Goal: Task Accomplishment & Management: Manage account settings

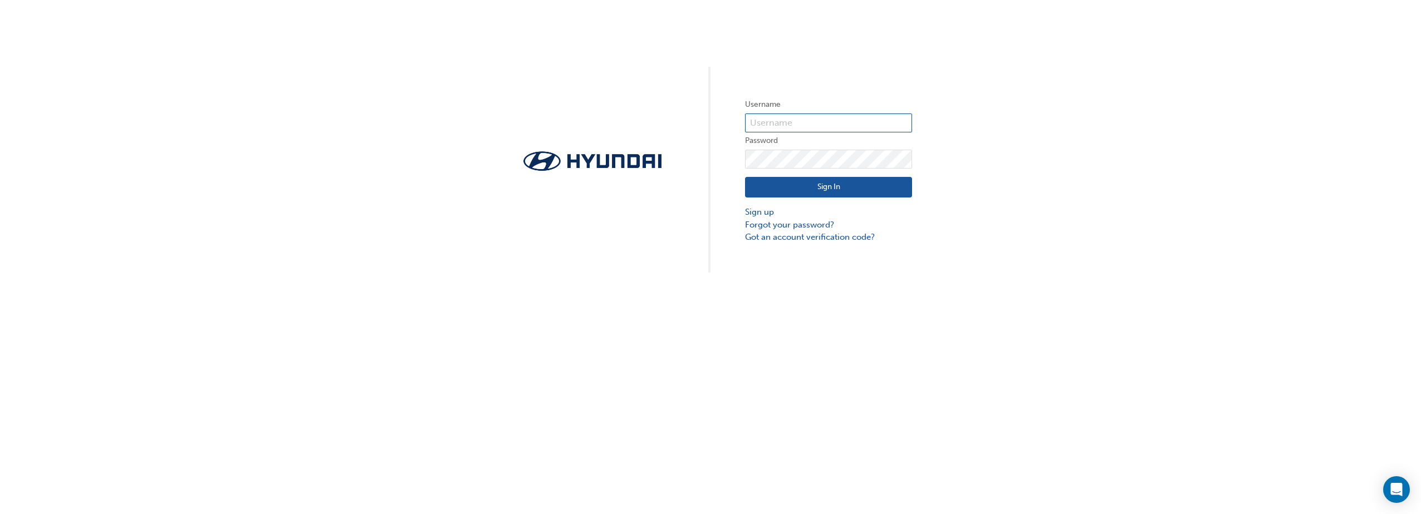
click at [817, 128] on input "text" at bounding box center [828, 123] width 167 height 19
click at [811, 124] on input "text" at bounding box center [828, 123] width 167 height 19
click at [777, 84] on div "Username Password Sign In Sign up Forgot your password? Got an account verifica…" at bounding box center [710, 136] width 1421 height 273
click at [781, 127] on input "text" at bounding box center [828, 123] width 167 height 19
paste input "36543"
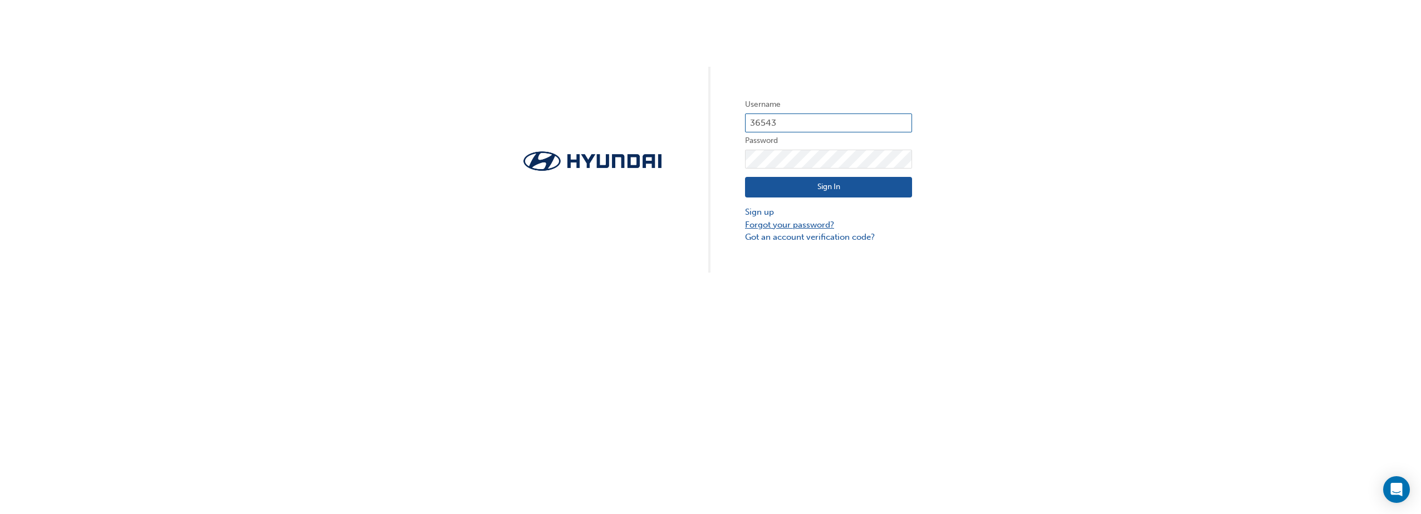
type input "36543"
click at [775, 225] on link "Forgot your password?" at bounding box center [828, 225] width 167 height 13
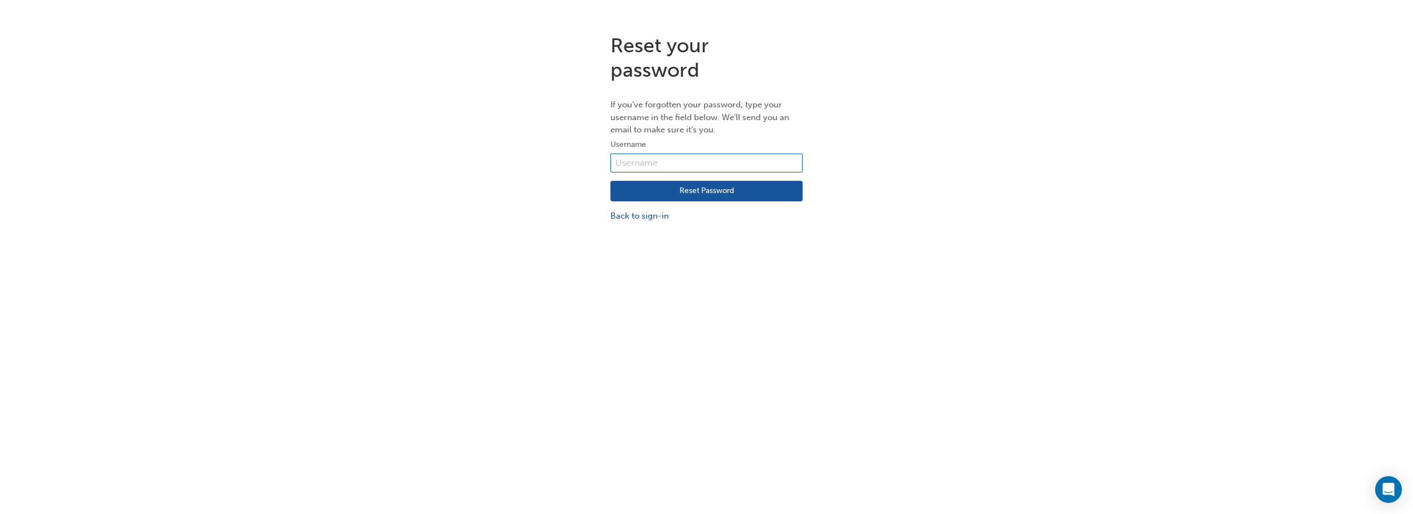
click at [664, 157] on input "text" at bounding box center [706, 163] width 192 height 19
paste input "36543"
type input "36543"
click at [682, 187] on button "Reset Password" at bounding box center [706, 191] width 192 height 21
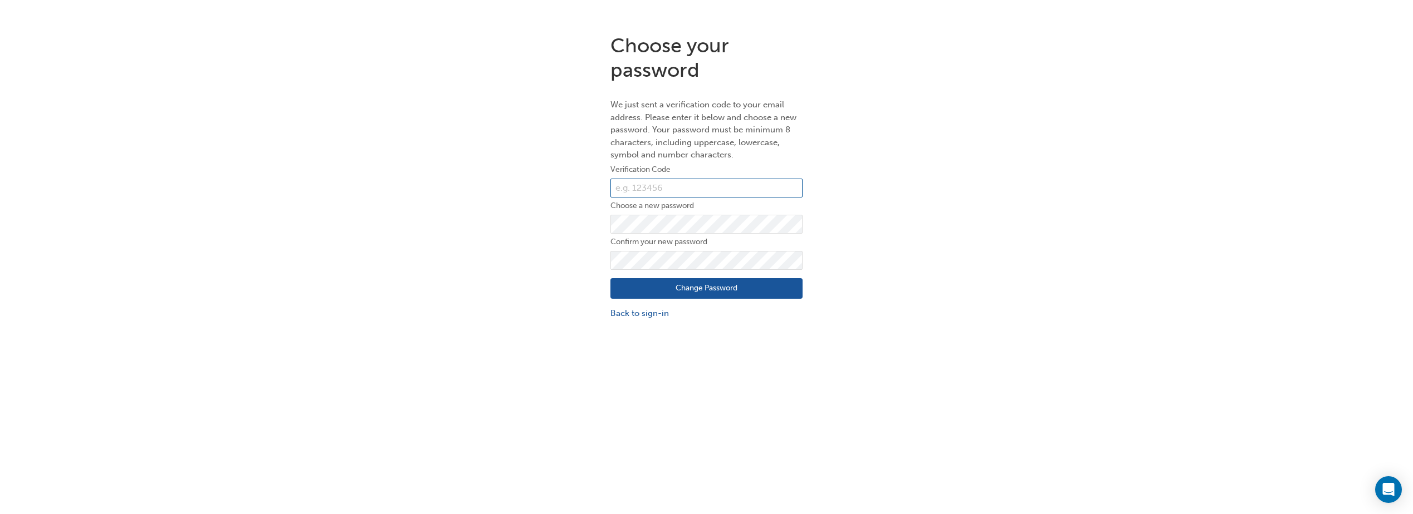
click at [670, 189] on input "text" at bounding box center [706, 188] width 192 height 19
paste input "819518"
type input "819518"
click at [669, 290] on button "Change Password" at bounding box center [706, 288] width 192 height 21
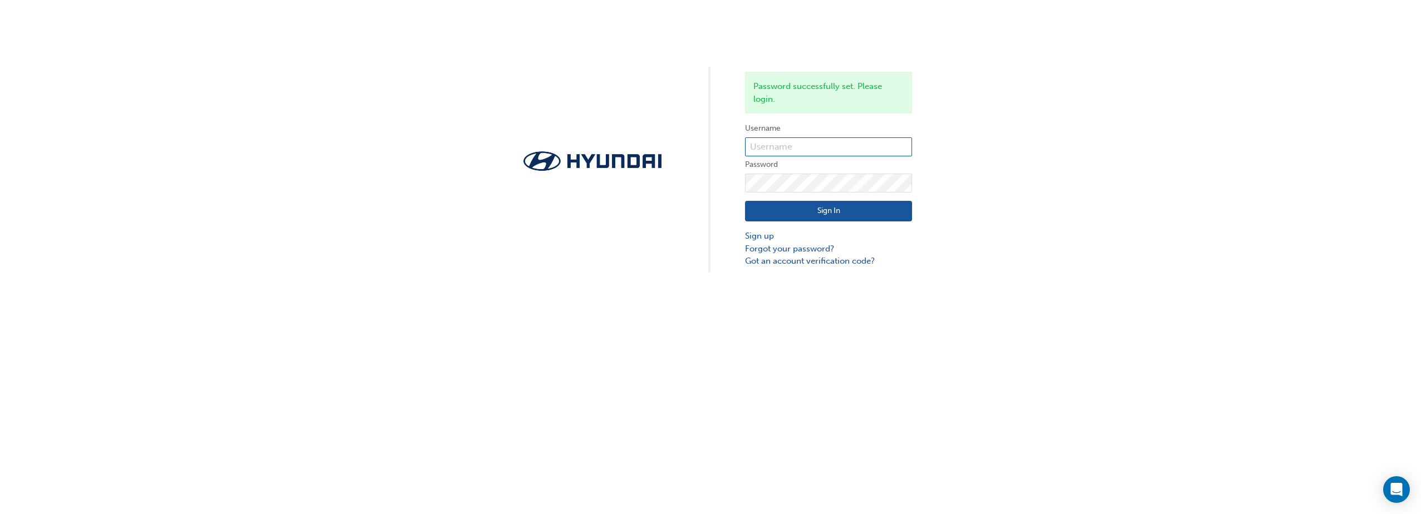
click at [766, 149] on input "text" at bounding box center [828, 147] width 167 height 19
type input "36543"
click at [783, 206] on button "Sign In" at bounding box center [828, 211] width 167 height 21
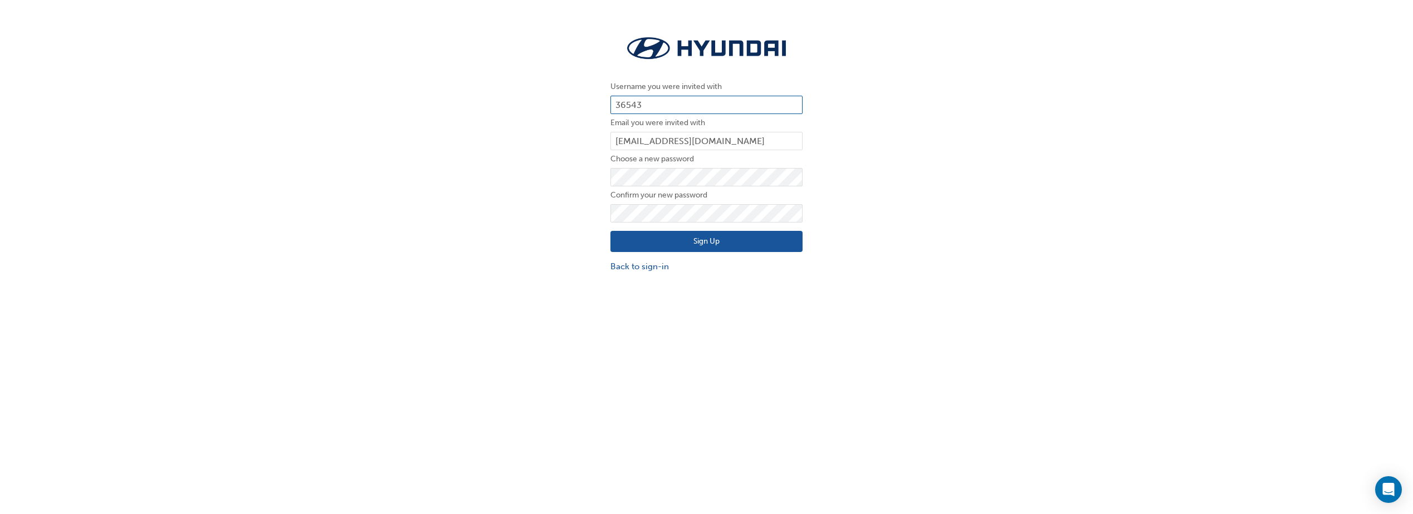
click at [668, 104] on input "36543" at bounding box center [706, 105] width 192 height 19
drag, startPoint x: 649, startPoint y: 104, endPoint x: 563, endPoint y: 109, distance: 85.9
click at [565, 109] on div "Username you were invited with 36543 Email you were invited with emmah@lanhams.…" at bounding box center [706, 153] width 1413 height 256
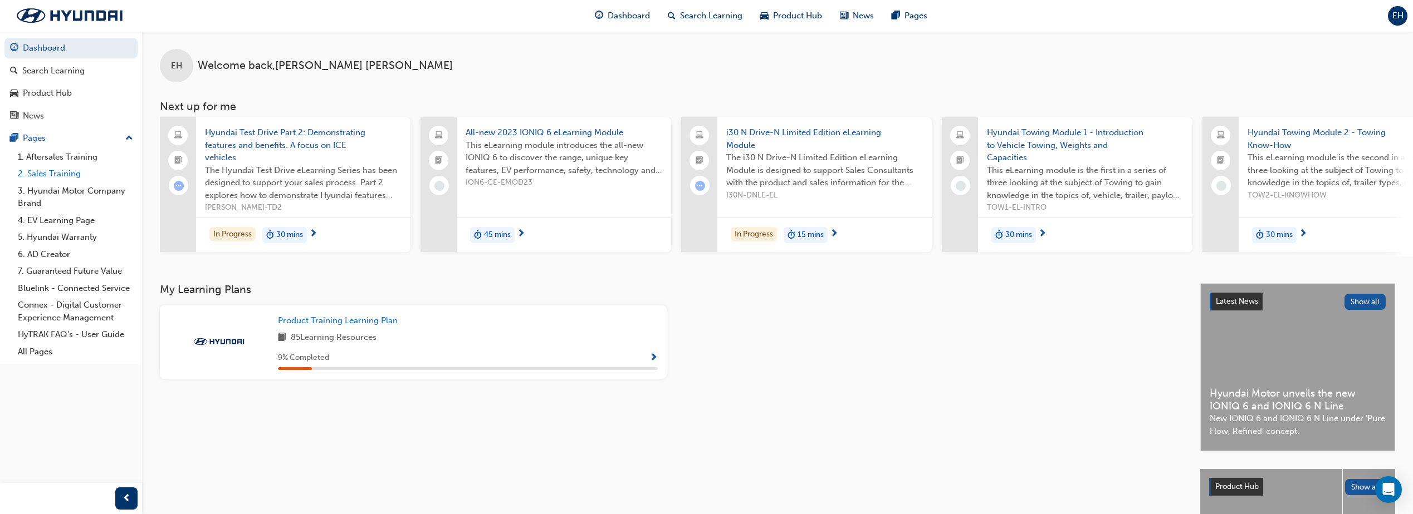
click at [54, 170] on link "2. Sales Training" at bounding box center [75, 173] width 124 height 17
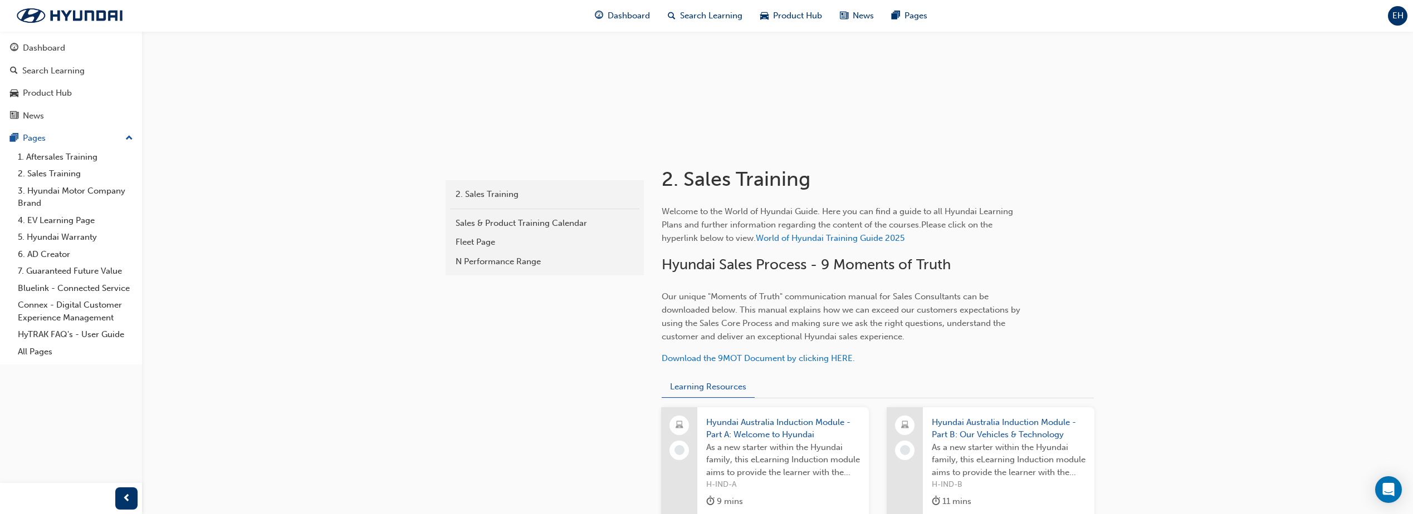
scroll to position [111, 0]
click at [21, 48] on div "Dashboard" at bounding box center [71, 48] width 122 height 14
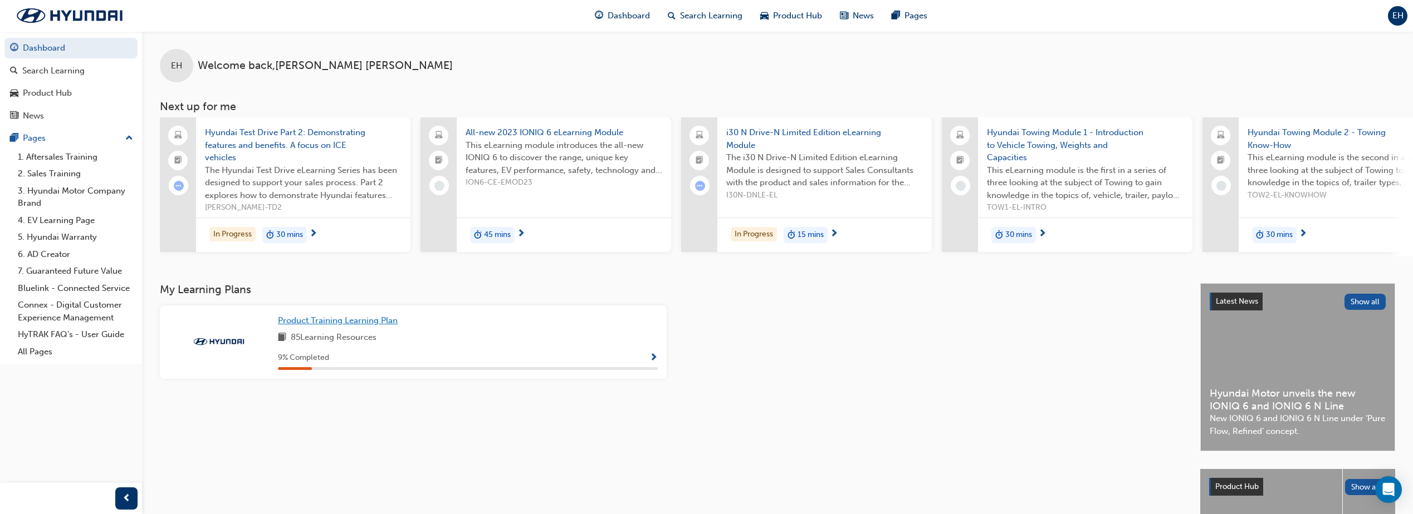
click at [298, 324] on span "Product Training Learning Plan" at bounding box center [338, 321] width 120 height 10
